Goal: Transaction & Acquisition: Purchase product/service

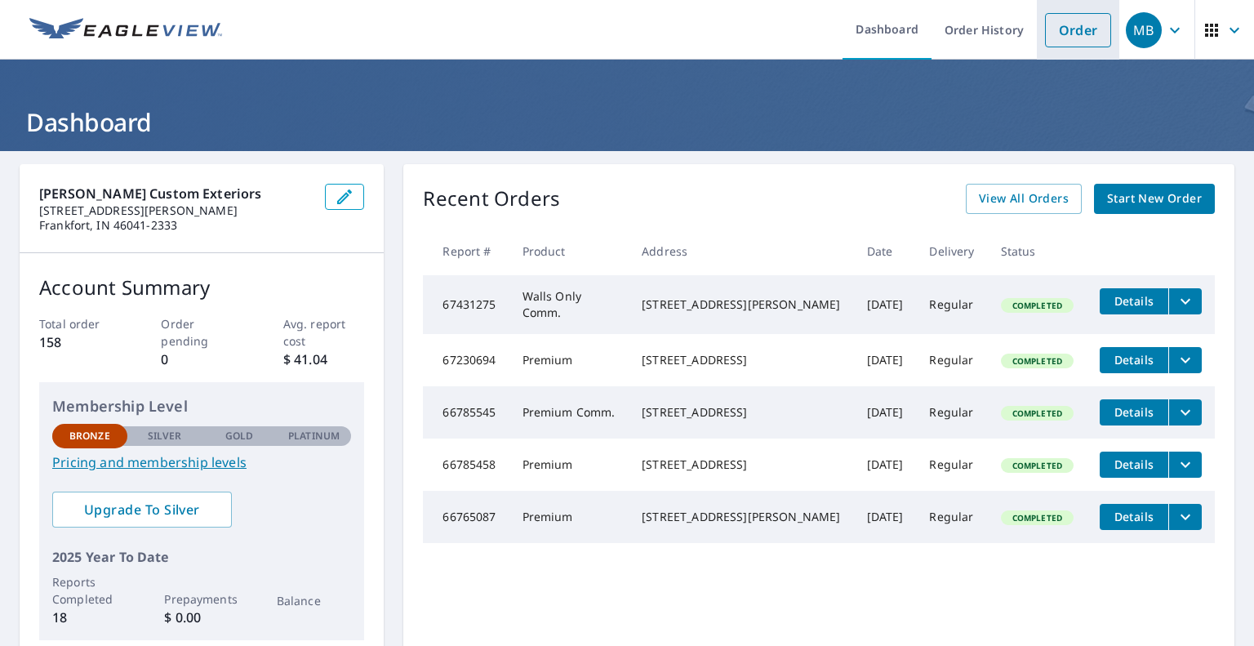
click at [1071, 39] on link "Order" at bounding box center [1078, 30] width 66 height 34
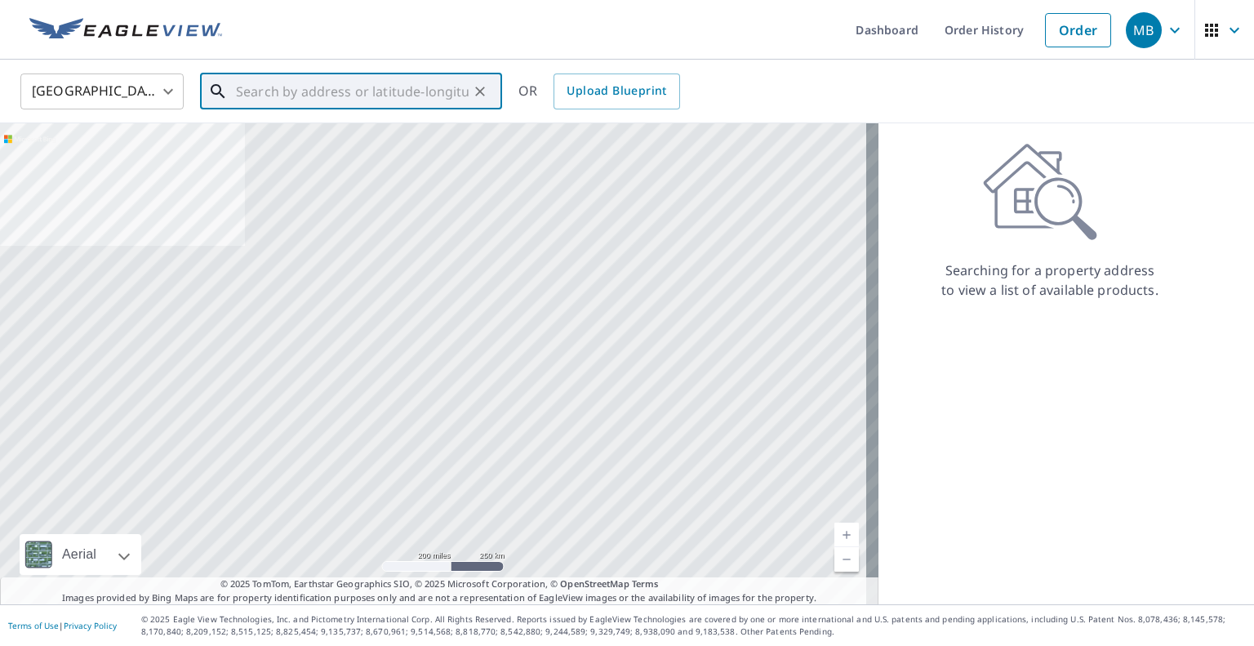
click at [326, 96] on input "text" at bounding box center [352, 92] width 233 height 46
paste input "2290 E 100 S, Lebanon, IN, 46052"
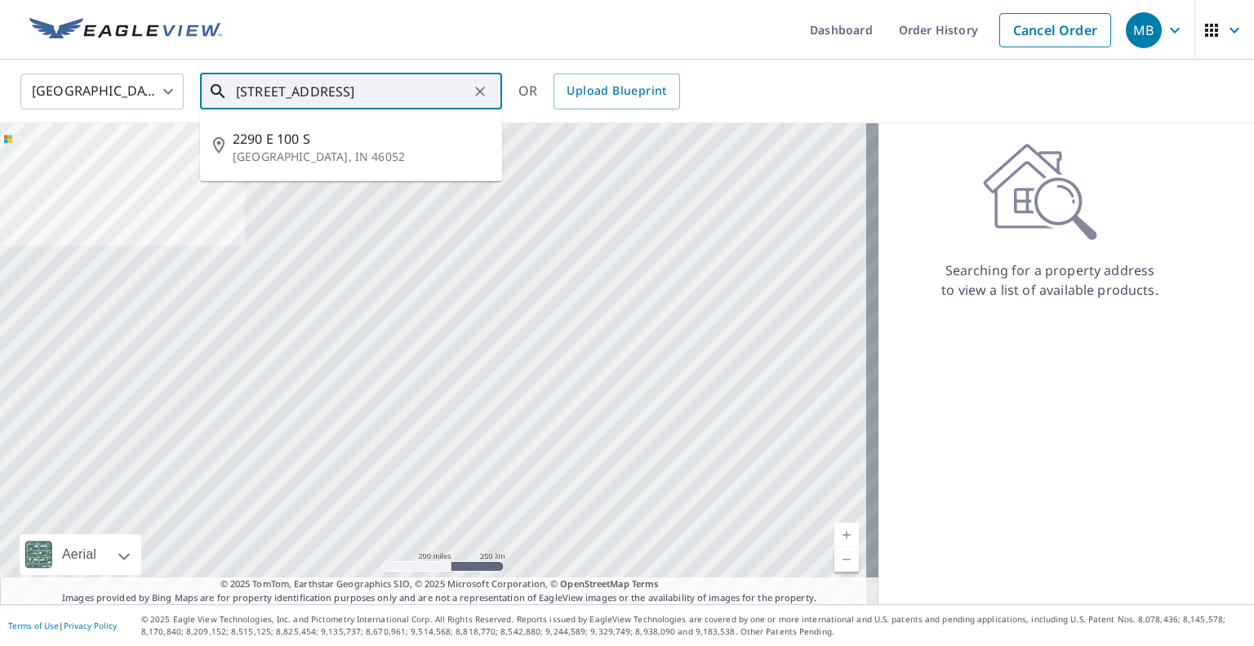
type input "2290 E 100 S, Lebanon, IN, 46052"
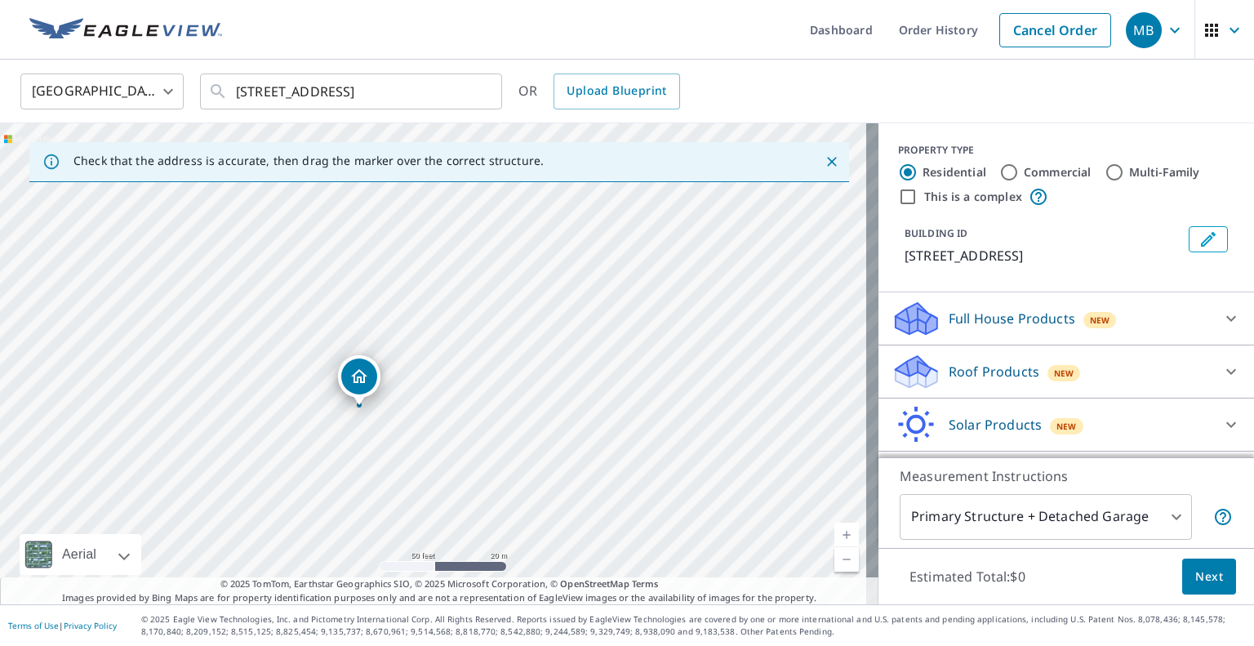
drag, startPoint x: 444, startPoint y: 251, endPoint x: 366, endPoint y: 377, distance: 148.8
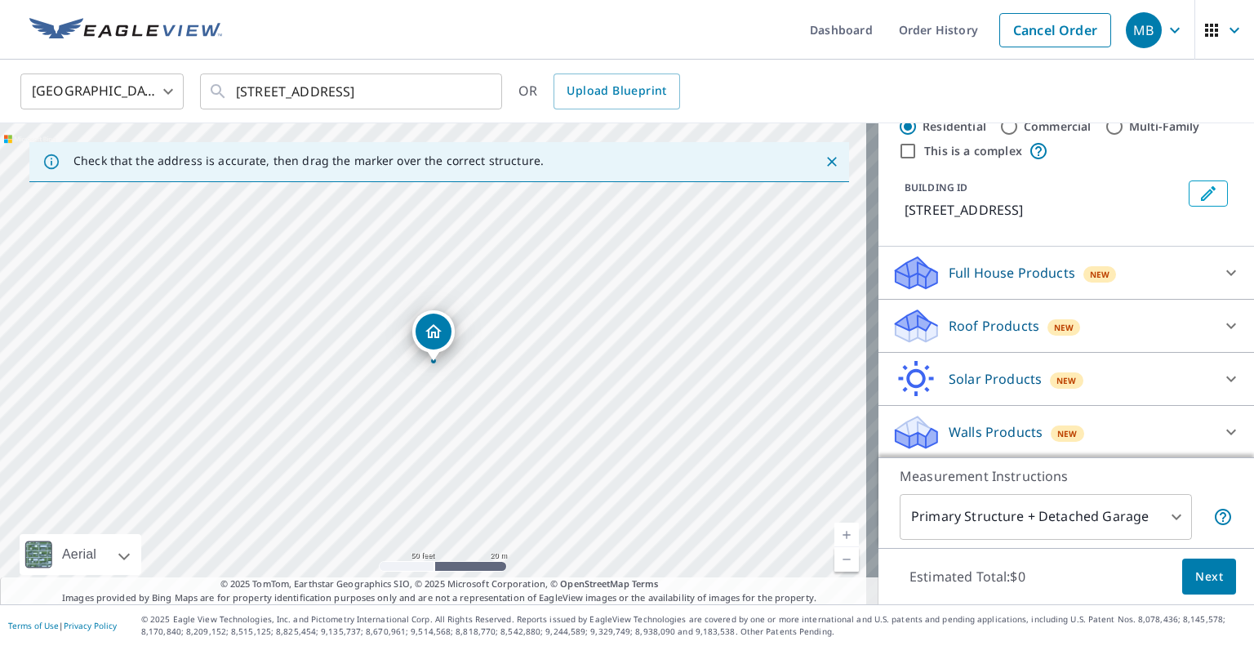
scroll to position [46, 0]
click at [988, 324] on p "Roof Products" at bounding box center [993, 326] width 91 height 20
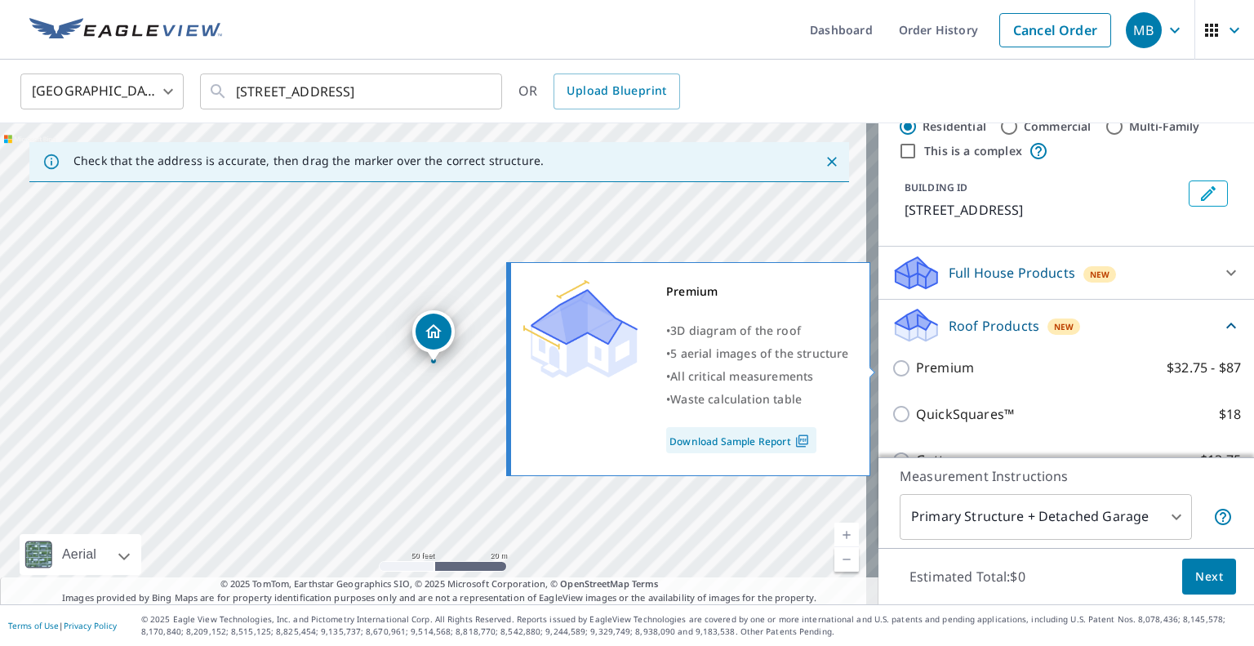
click at [941, 362] on p "Premium" at bounding box center [945, 367] width 58 height 20
click at [916, 362] on input "Premium $32.75 - $87" at bounding box center [903, 368] width 24 height 20
checkbox input "true"
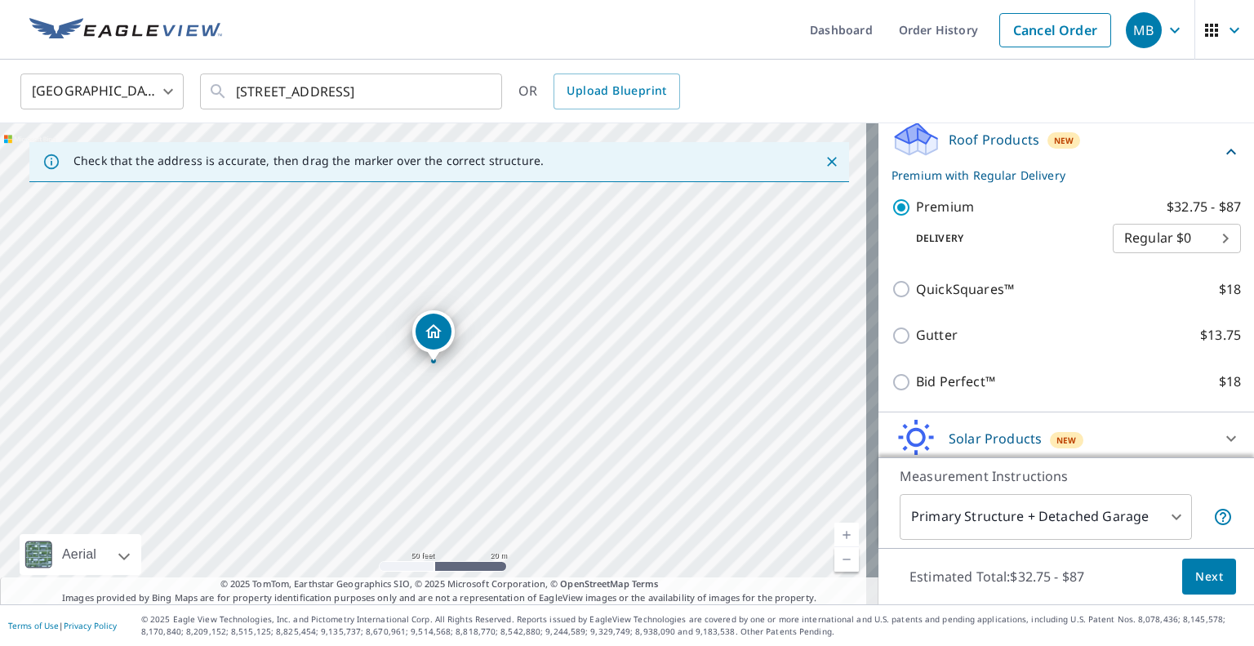
scroll to position [291, 0]
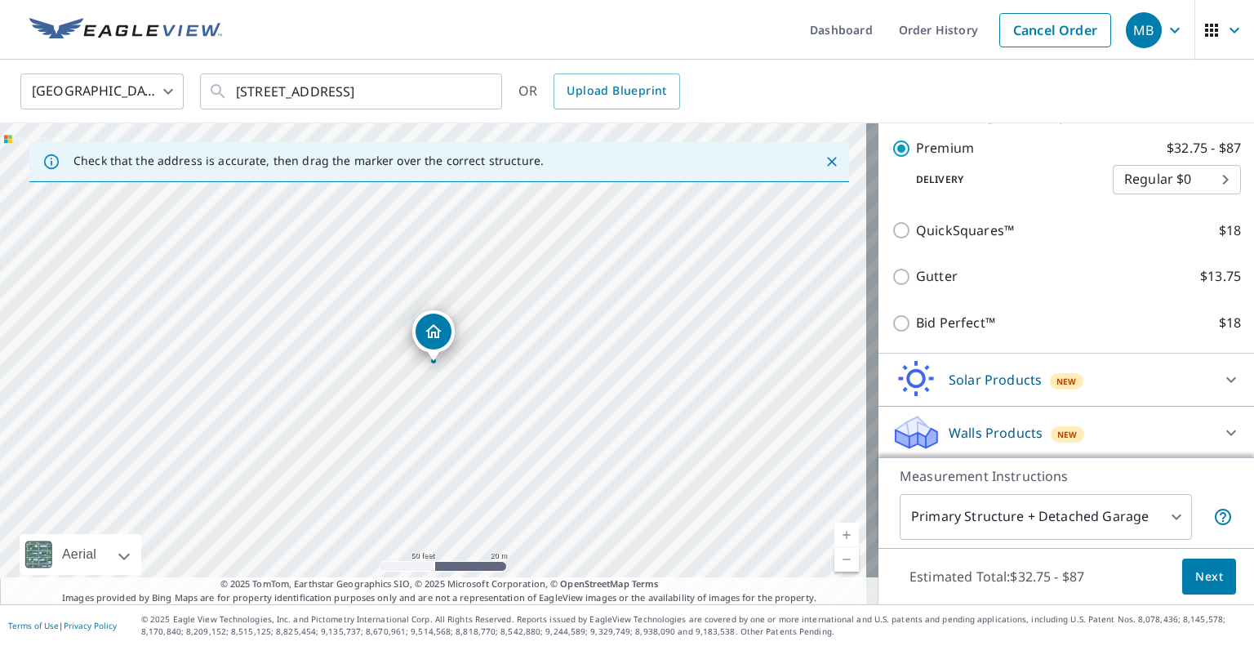
click at [1210, 574] on button "Next" at bounding box center [1209, 576] width 54 height 37
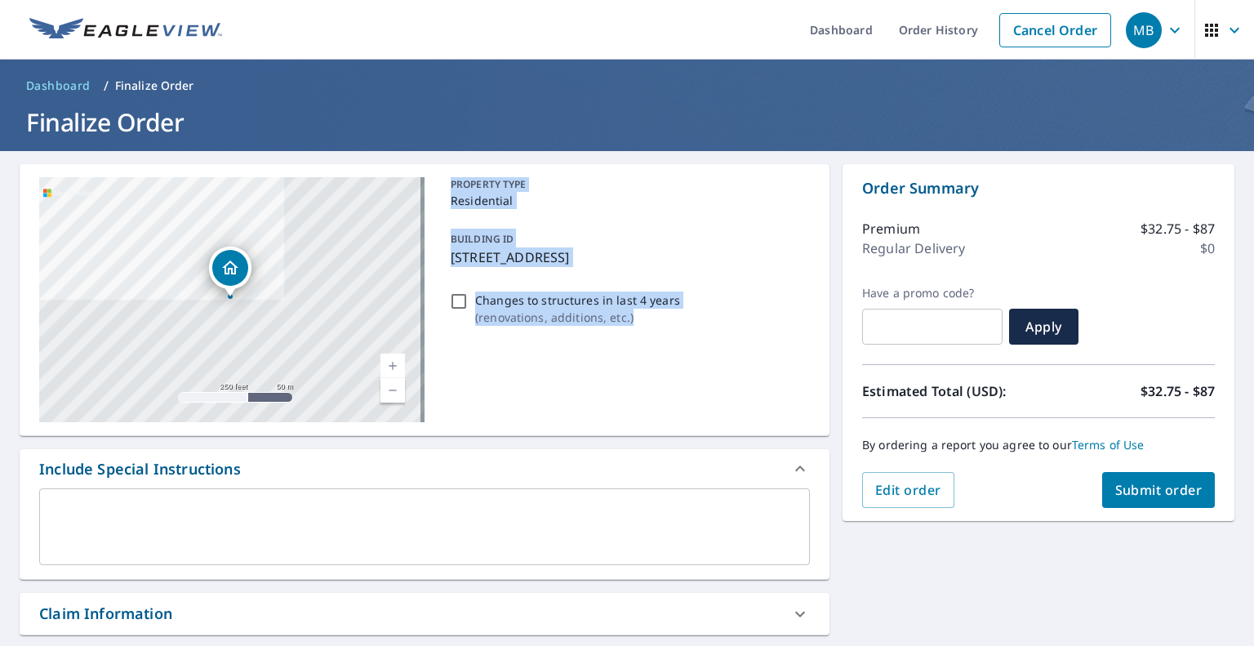
drag, startPoint x: 448, startPoint y: 181, endPoint x: 684, endPoint y: 343, distance: 285.9
click at [684, 343] on div "PROPERTY TYPE Residential BUILDING ID 2290 E 100 S, Lebanon, IN, 46052 Changes …" at bounding box center [627, 299] width 366 height 245
click at [1152, 479] on button "Submit order" at bounding box center [1158, 490] width 113 height 36
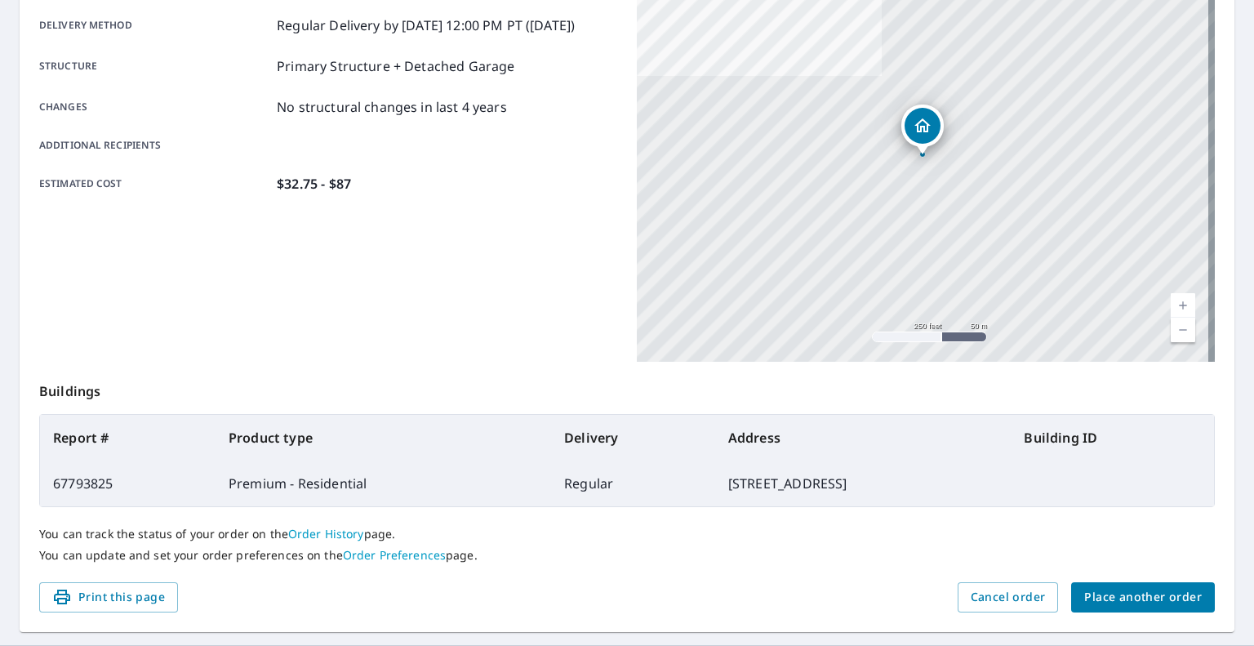
scroll to position [313, 0]
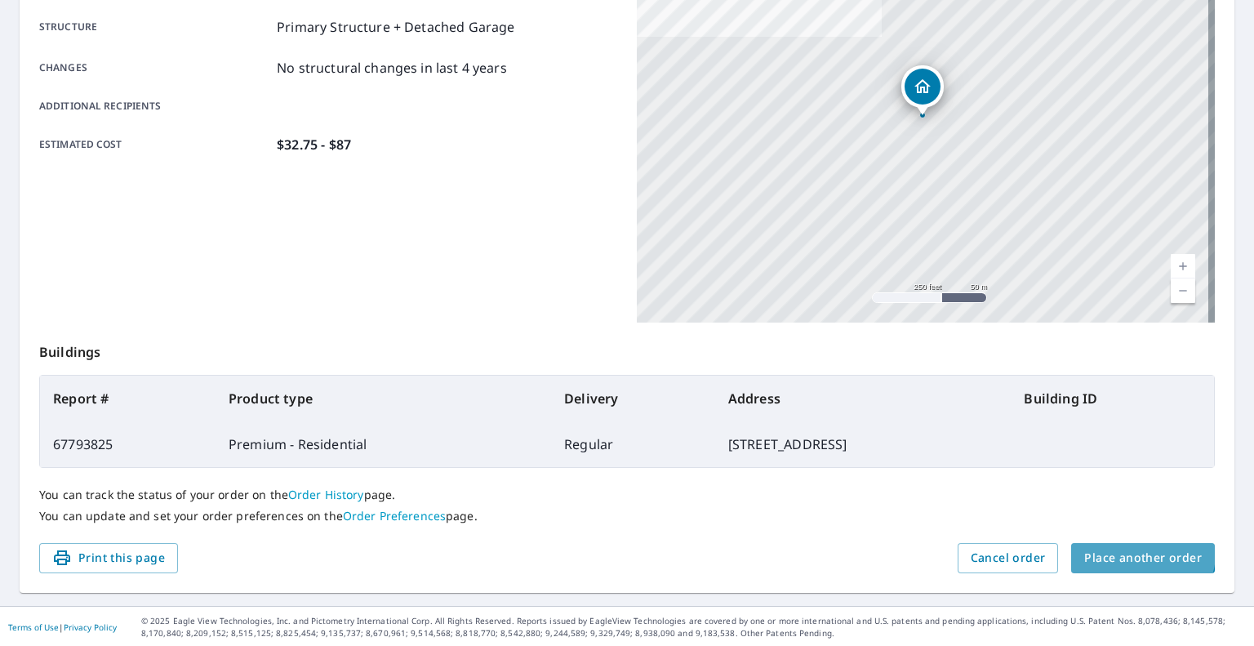
click at [1130, 552] on span "Place another order" at bounding box center [1143, 558] width 118 height 20
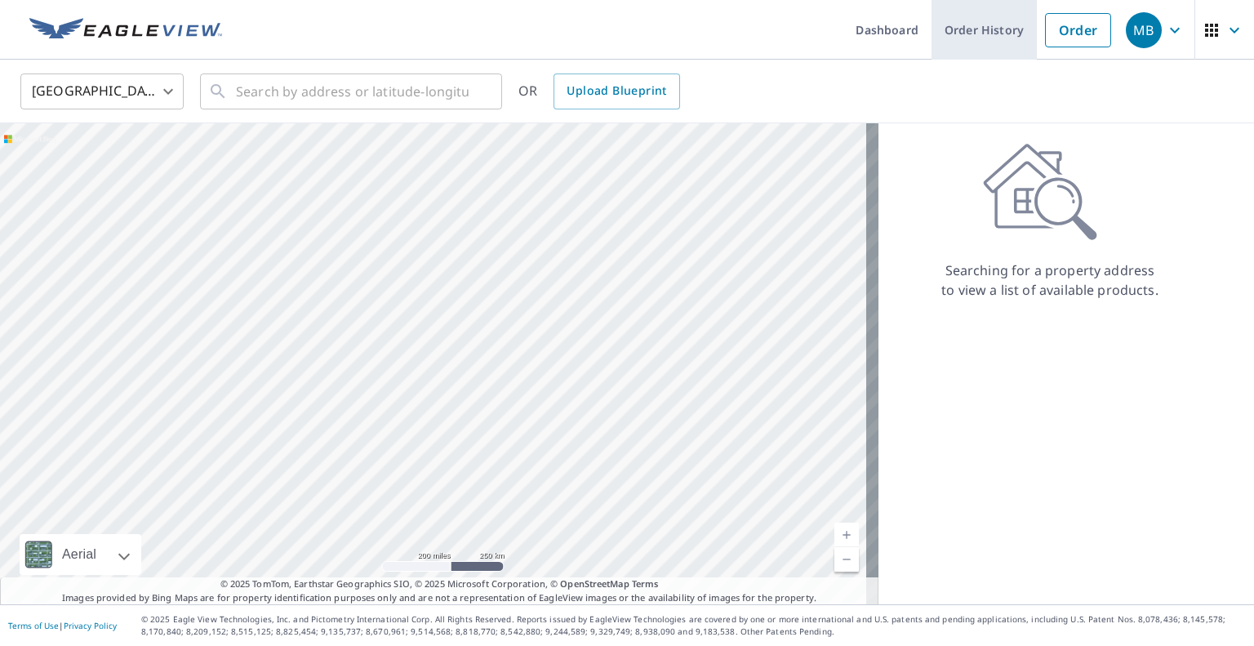
click at [983, 42] on link "Order History" at bounding box center [983, 30] width 105 height 60
